Goal: Obtain resource: Download file/media

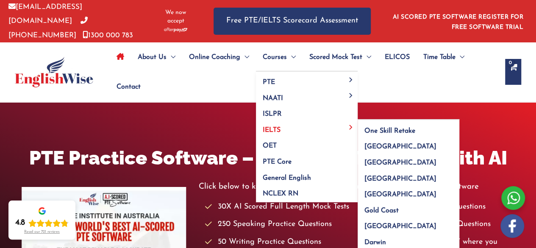
click at [274, 127] on span "IELTS" at bounding box center [272, 130] width 18 height 7
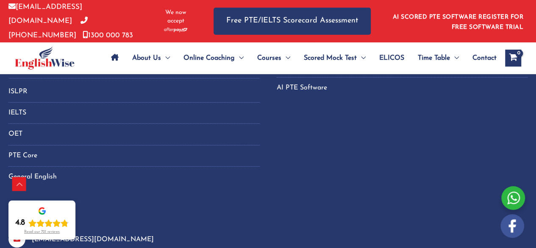
scroll to position [1502, 0]
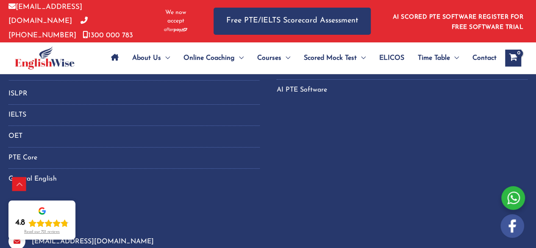
click at [25, 109] on link "IELTS" at bounding box center [133, 115] width 251 height 14
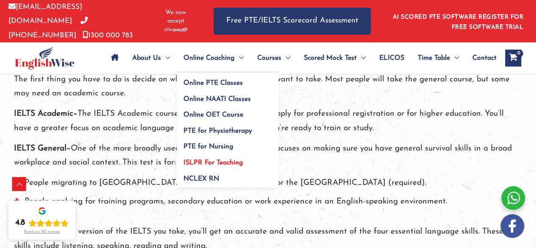
scroll to position [255, 0]
click at [210, 156] on link "ISLPR For Teaching" at bounding box center [228, 160] width 102 height 16
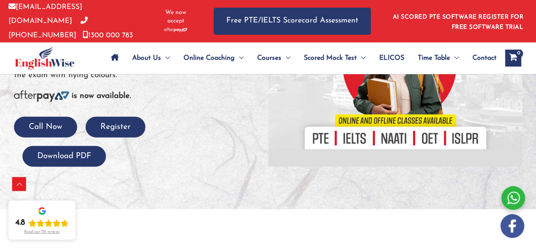
scroll to position [191, 0]
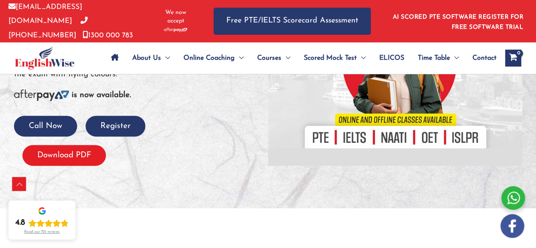
click at [64, 155] on button "Download PDF" at bounding box center [63, 155] width 83 height 21
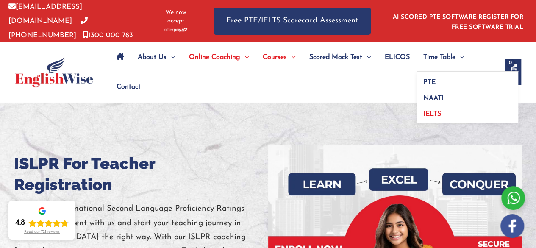
click at [434, 111] on span "IELTS" at bounding box center [432, 114] width 18 height 7
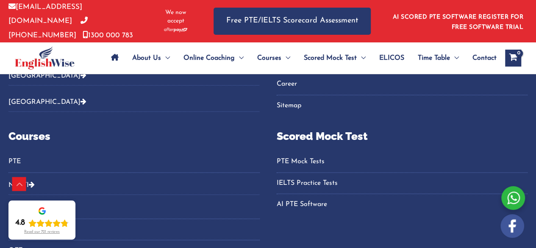
scroll to position [968, 0]
drag, startPoint x: 0, startPoint y: 0, endPoint x: 434, endPoint y: 110, distance: 448.0
drag, startPoint x: 434, startPoint y: 110, endPoint x: 370, endPoint y: 223, distance: 130.5
click at [370, 223] on div "Courses PTE NAATI Naati CCL Hindi Naati CCL Punjabi Naati CCL Nepali Naati CCL …" at bounding box center [267, 222] width 519 height 187
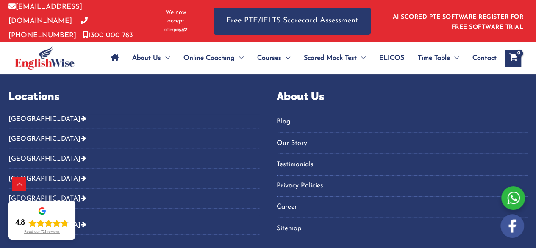
scroll to position [843, 0]
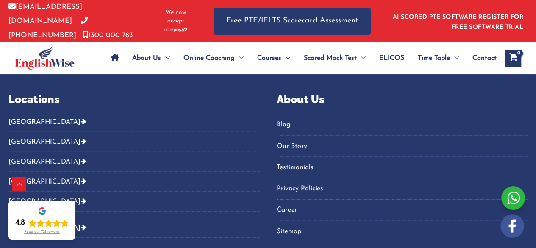
click at [81, 118] on icon "Footer Widget 2" at bounding box center [84, 121] width 6 height 7
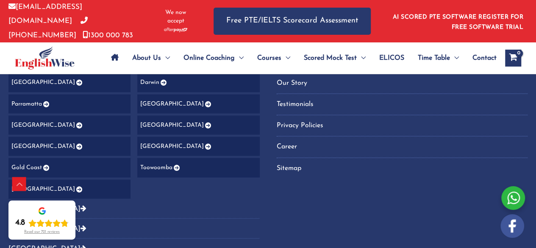
scroll to position [907, 0]
click at [75, 122] on icon "Footer Widget 2" at bounding box center [78, 125] width 7 height 6
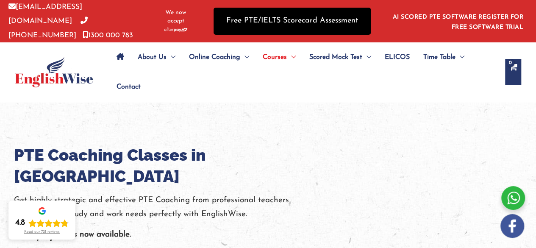
click at [249, 15] on link "Free PTE/IELTS Scorecard Assessment" at bounding box center [292, 21] width 157 height 27
